Goal: Task Accomplishment & Management: Manage account settings

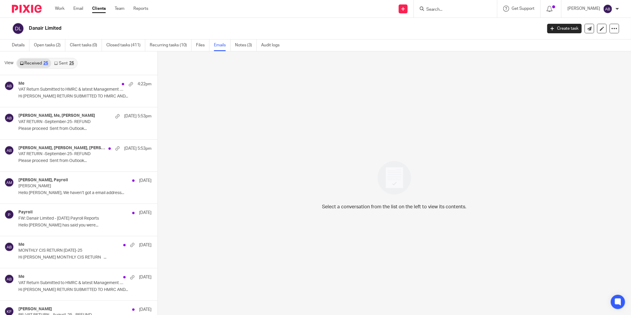
click at [435, 7] on input "Search" at bounding box center [452, 9] width 53 height 5
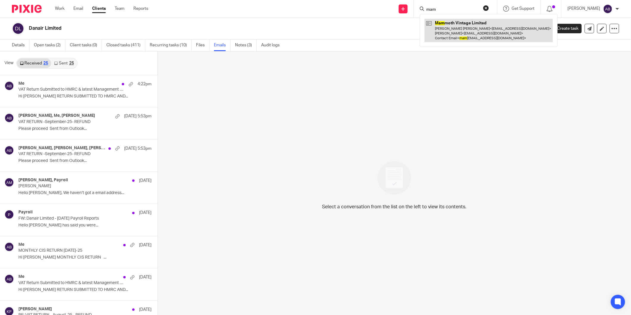
type input "mam"
click at [448, 34] on link at bounding box center [489, 30] width 128 height 23
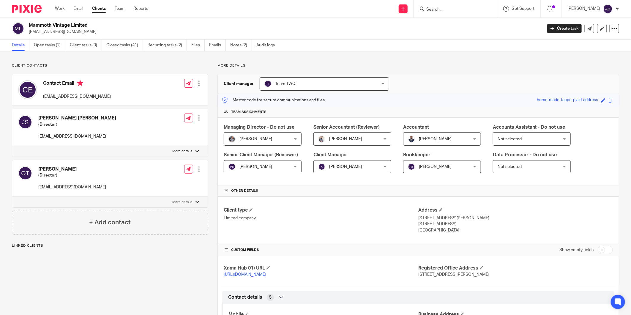
click at [46, 46] on link "Open tasks (2)" at bounding box center [50, 46] width 32 height 12
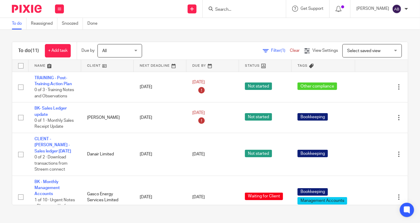
click at [228, 7] on input "Search" at bounding box center [241, 9] width 53 height 5
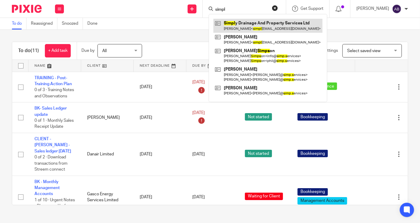
type input "simpl"
click at [237, 22] on link at bounding box center [267, 26] width 109 height 14
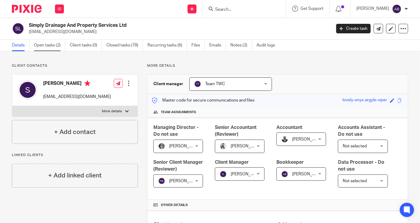
click at [48, 48] on link "Open tasks (2)" at bounding box center [50, 46] width 32 height 12
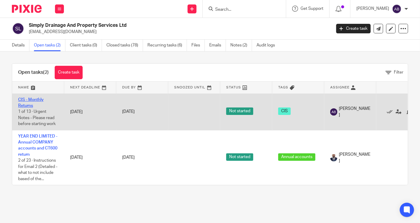
click at [32, 98] on link "CIS - Monthly Returns" at bounding box center [31, 102] width 26 height 10
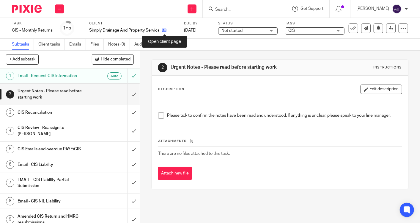
click at [165, 31] on icon at bounding box center [164, 30] width 4 height 4
